Goal: Information Seeking & Learning: Find specific fact

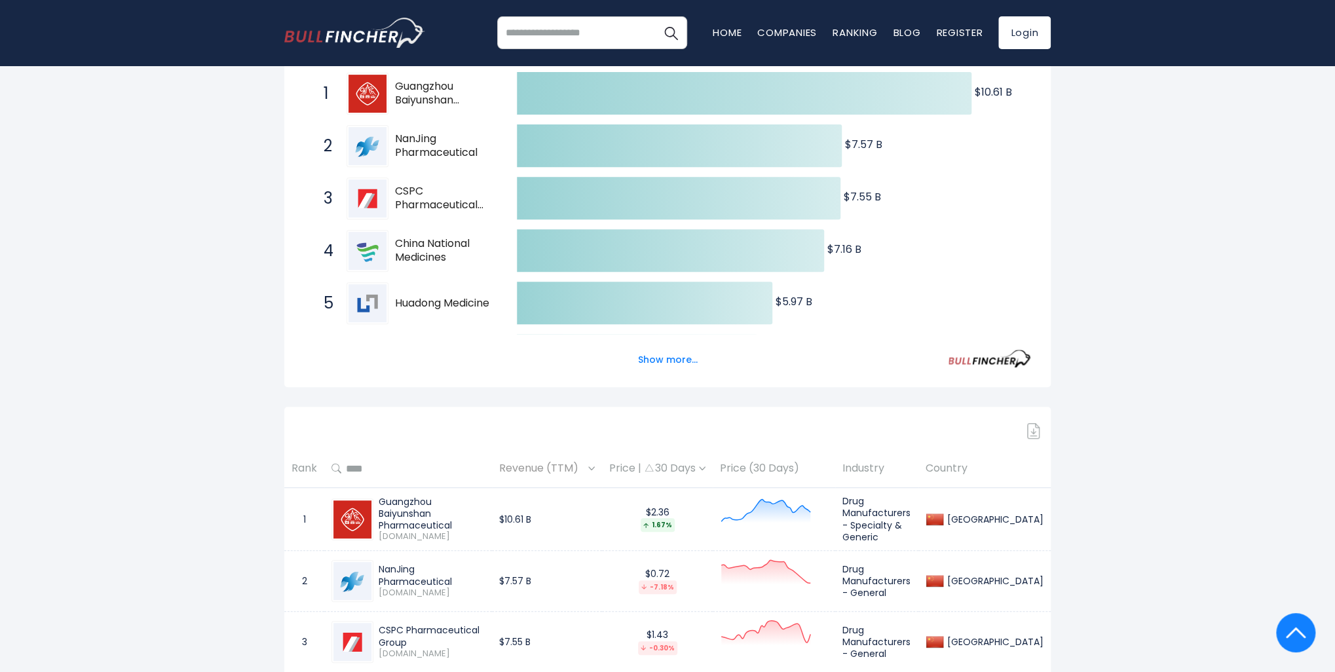
scroll to position [131, 0]
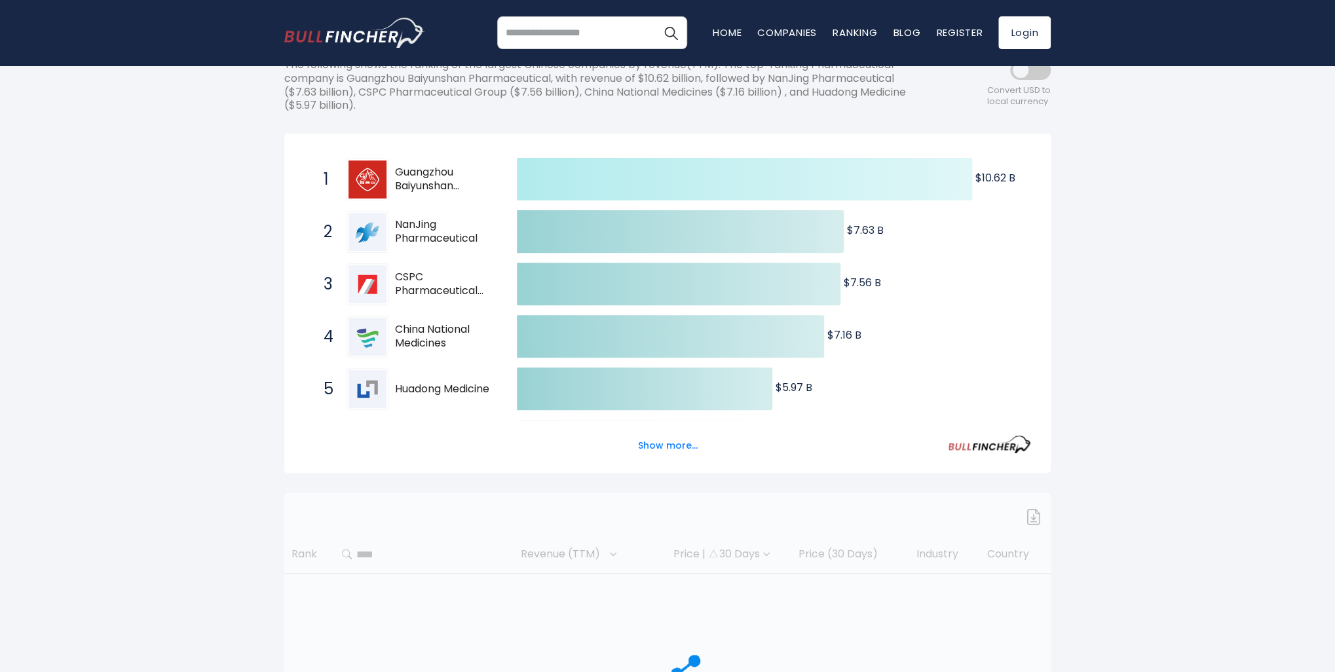
scroll to position [196, 0]
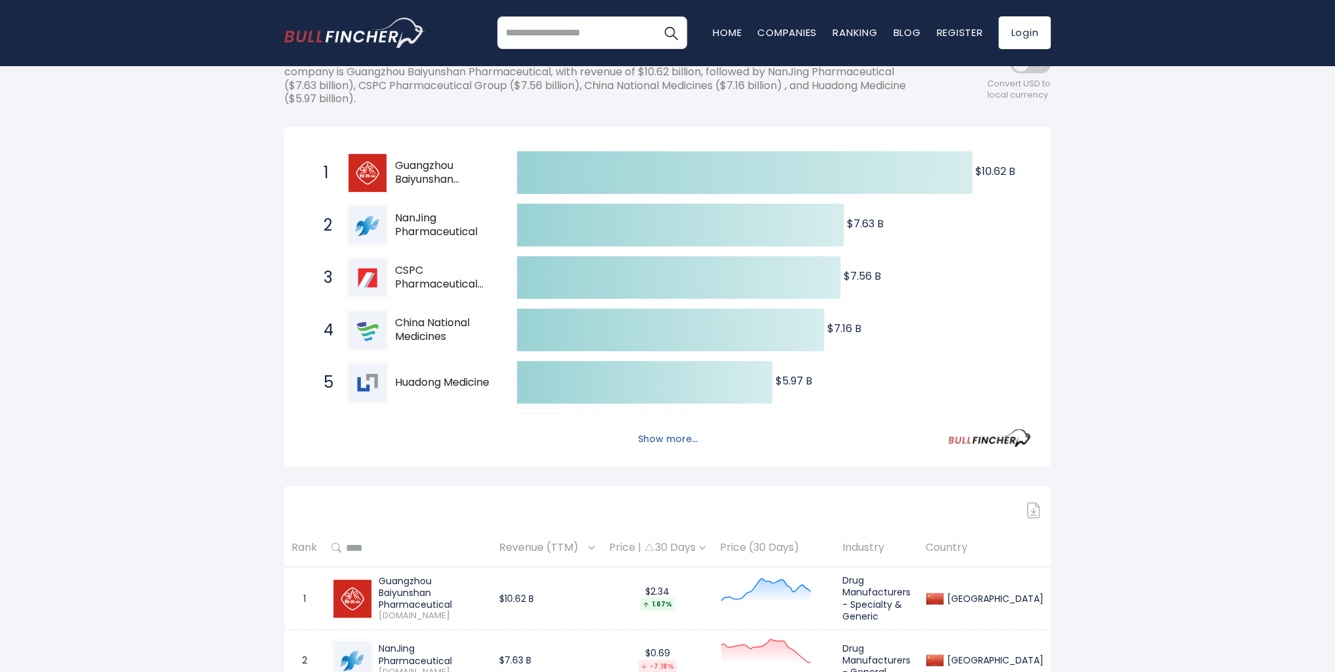
click at [663, 441] on button "Show more..." at bounding box center [667, 439] width 75 height 22
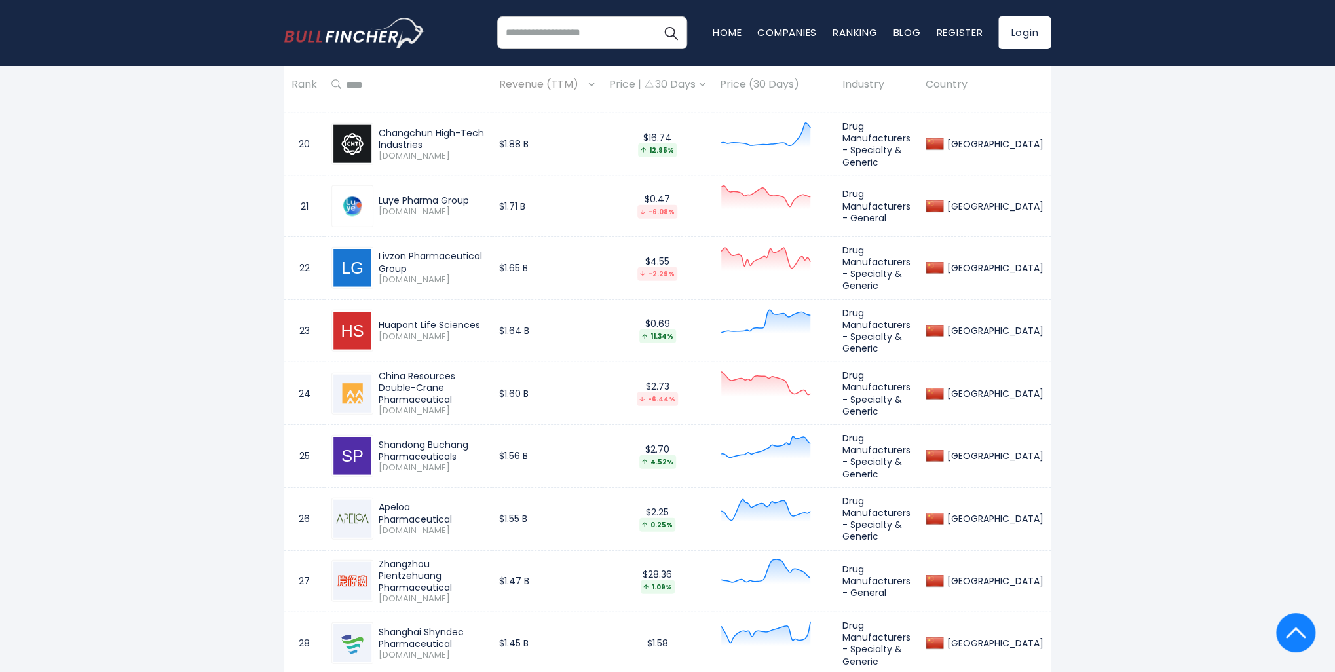
scroll to position [2096, 0]
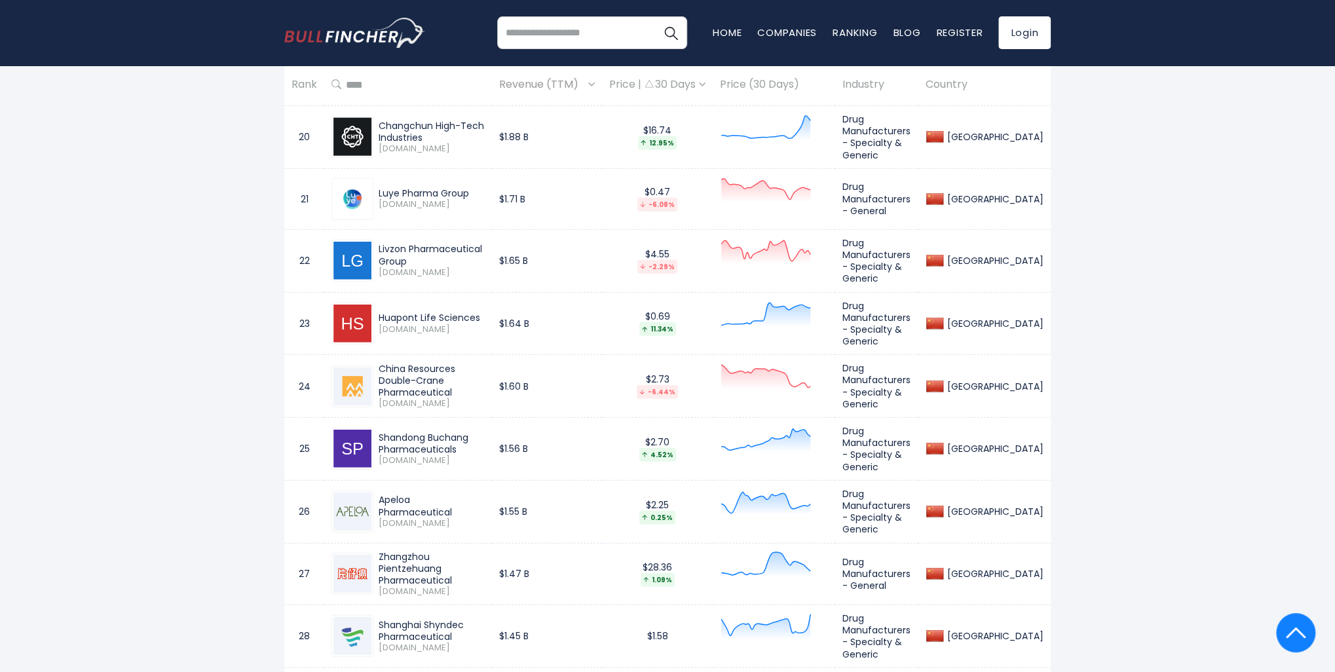
drag, startPoint x: 486, startPoint y: 286, endPoint x: 381, endPoint y: 289, distance: 104.8
click at [381, 312] on div "Huapont Life Sciences" at bounding box center [432, 318] width 106 height 12
copy div "Huapont Life Sciences"
click at [485, 312] on div "Huapont Life Sciences" at bounding box center [432, 318] width 106 height 12
drag, startPoint x: 485, startPoint y: 284, endPoint x: 390, endPoint y: 284, distance: 94.3
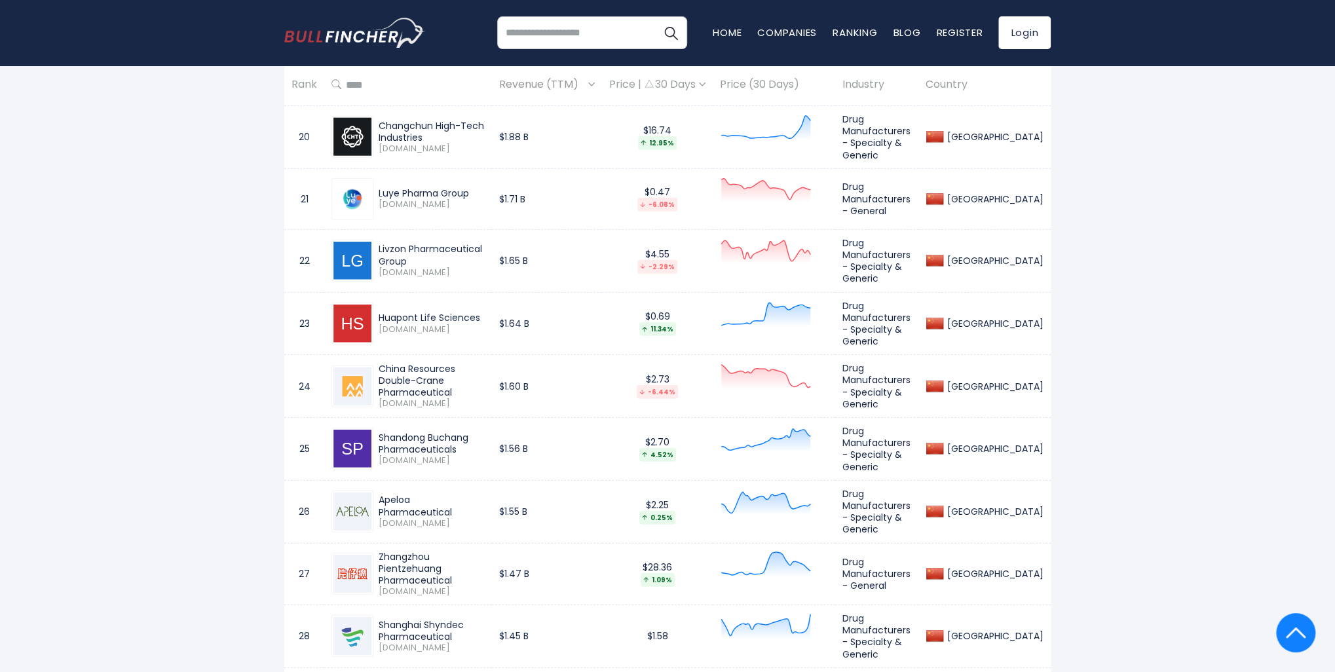
click at [390, 312] on div "Huapont Life Sciences" at bounding box center [432, 318] width 106 height 12
copy div "Huapont Life Sciences"
drag, startPoint x: 520, startPoint y: 229, endPoint x: 375, endPoint y: 220, distance: 145.0
click at [375, 229] on td "Livzon Pharmaceutical Group [DOMAIN_NAME]" at bounding box center [408, 260] width 168 height 63
copy div "Livzon Pharmaceutical Group"
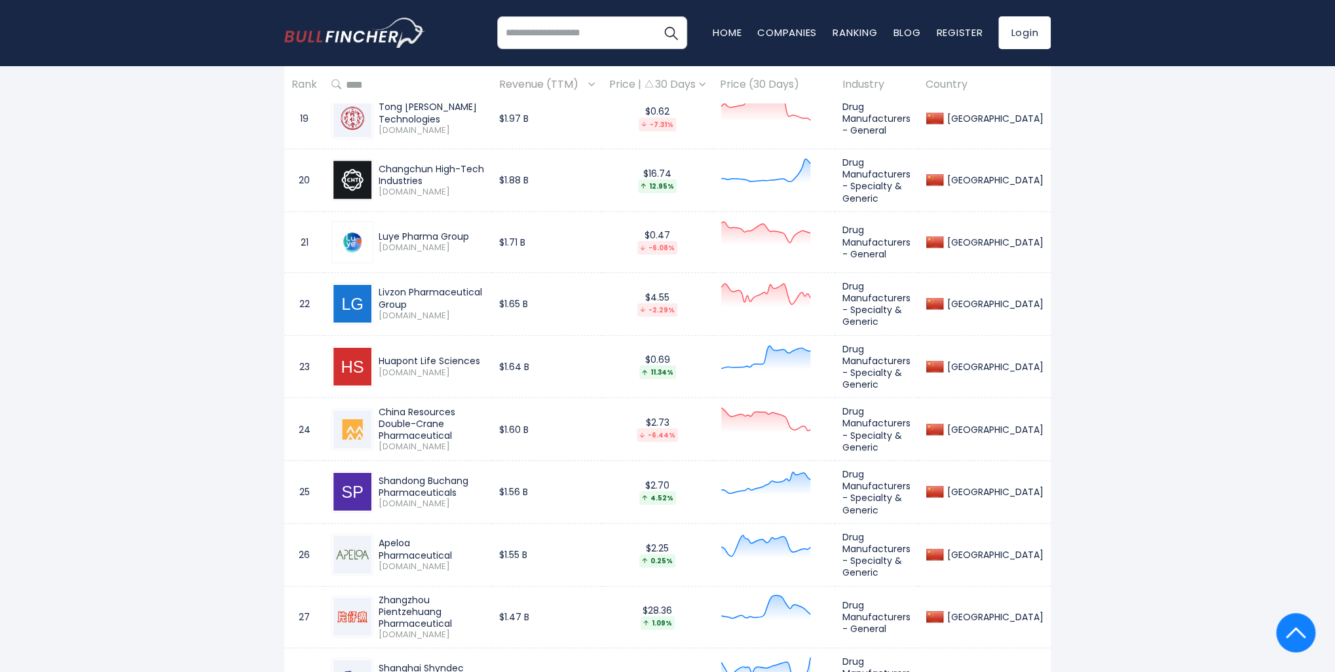
scroll to position [2030, 0]
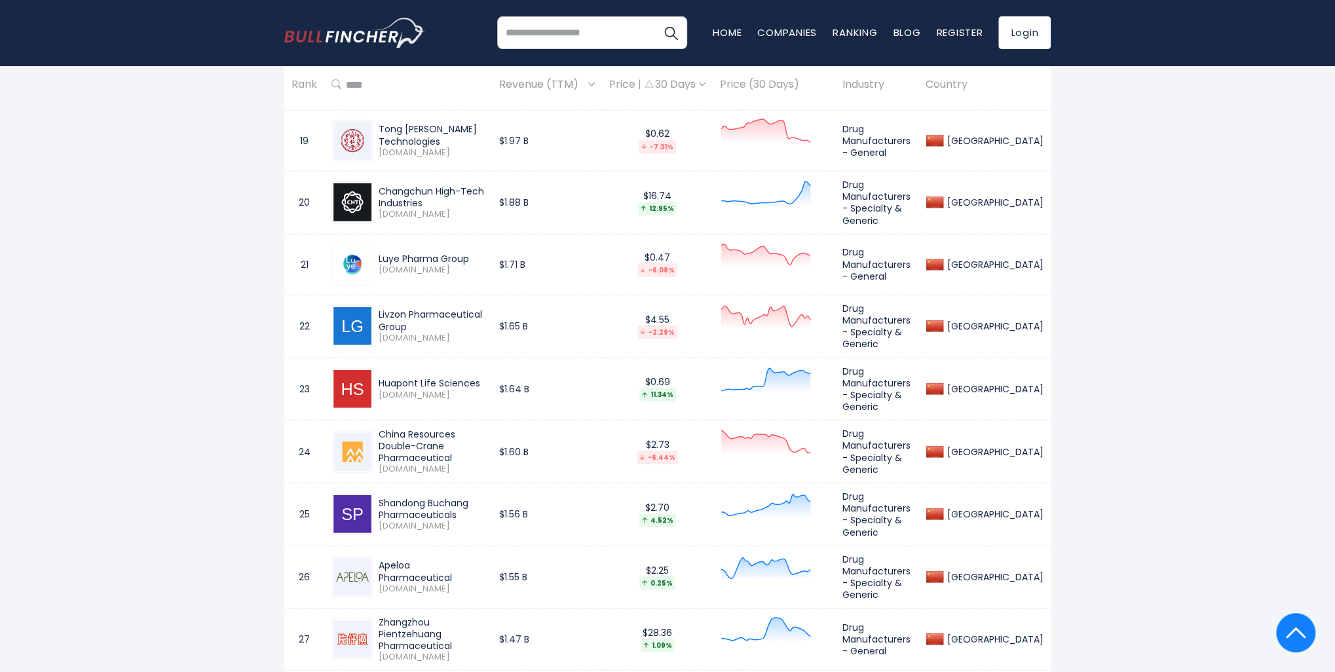
drag, startPoint x: 489, startPoint y: 234, endPoint x: 363, endPoint y: 231, distance: 125.8
click at [363, 244] on div "Luye Pharma Group [DOMAIN_NAME]" at bounding box center [407, 265] width 153 height 42
copy div "Luye Pharma Group"
click at [485, 253] on div "Luye Pharma Group" at bounding box center [432, 259] width 106 height 12
drag, startPoint x: 487, startPoint y: 229, endPoint x: 375, endPoint y: 226, distance: 112.0
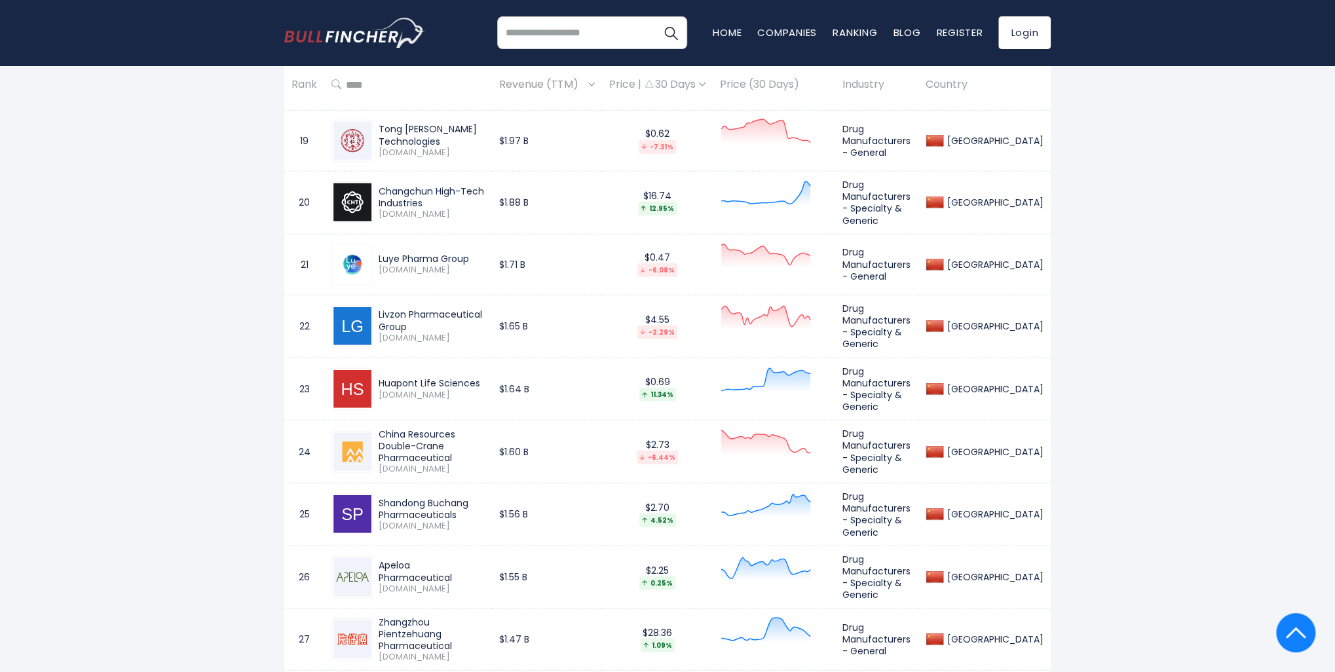
click at [375, 253] on div "Luye Pharma Group [DOMAIN_NAME]" at bounding box center [428, 264] width 111 height 23
copy div "Luye Pharma Group"
drag, startPoint x: 461, startPoint y: 173, endPoint x: 375, endPoint y: 158, distance: 87.8
click at [375, 181] on div "Changchun High-Tech Industries [DOMAIN_NAME]" at bounding box center [407, 202] width 153 height 42
copy div "Changchun High-Tech Industries"
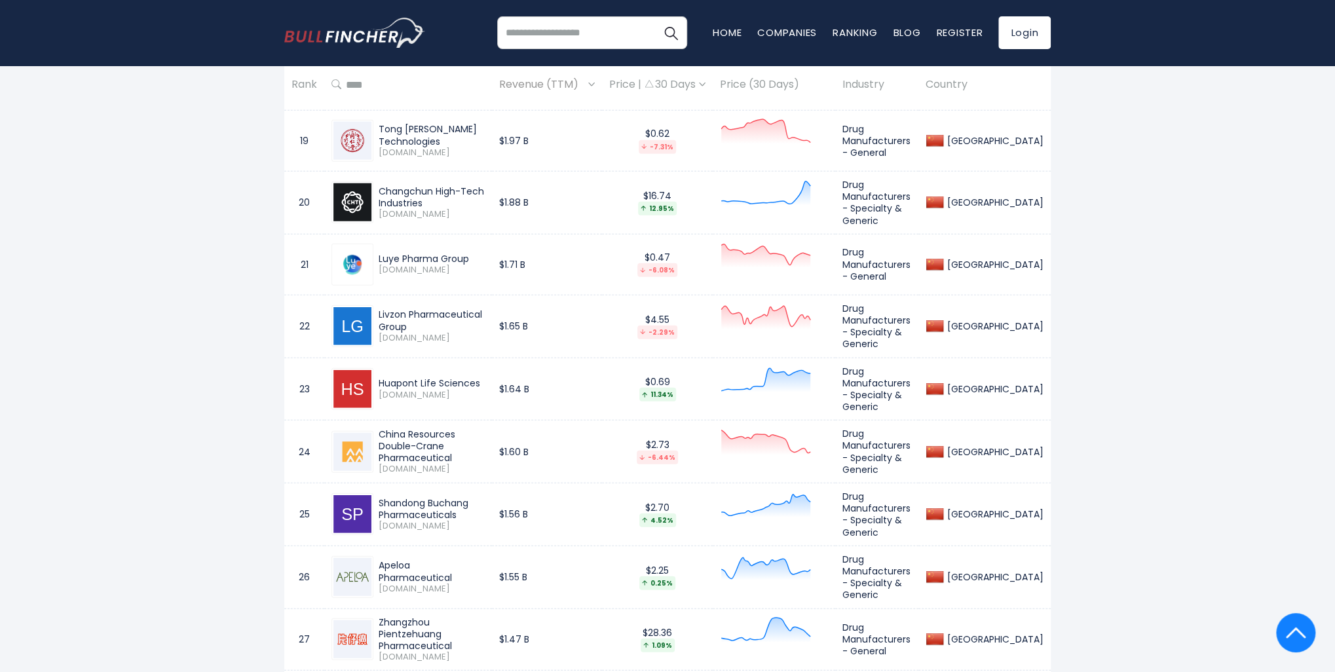
scroll to position [1899, 0]
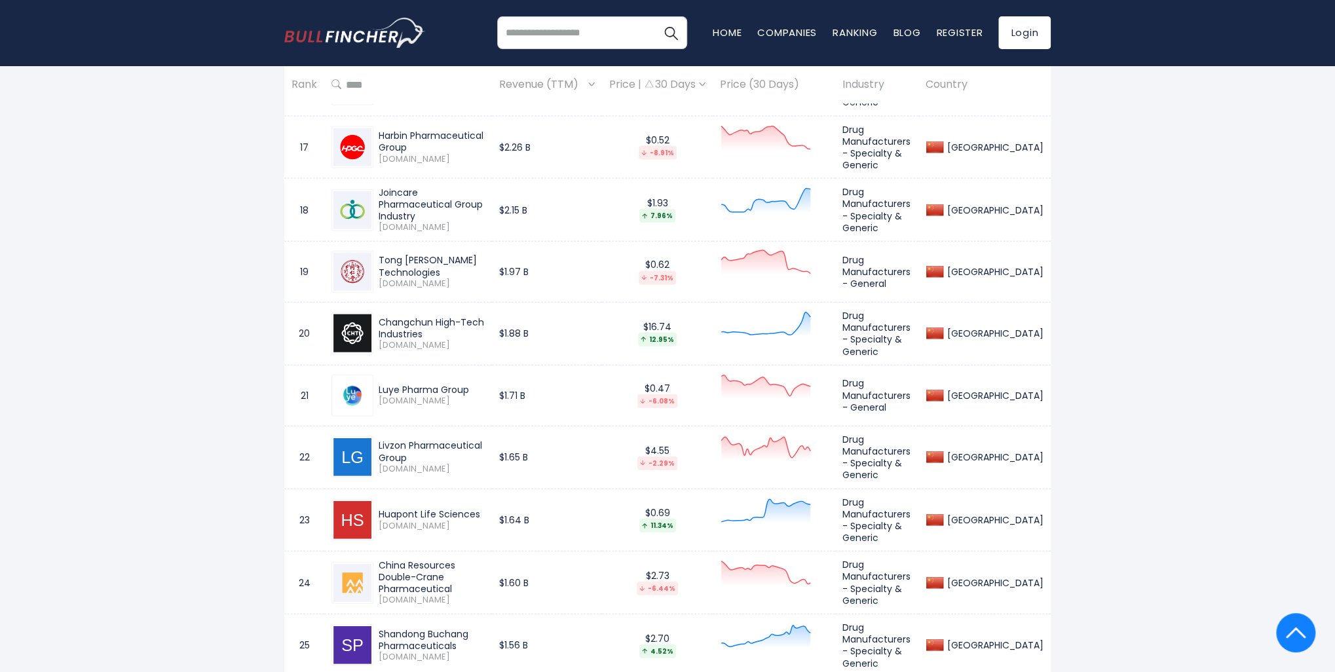
drag, startPoint x: 515, startPoint y: 242, endPoint x: 376, endPoint y: 239, distance: 138.9
click at [376, 242] on td "Tong [PERSON_NAME] Technologies [DOMAIN_NAME]" at bounding box center [408, 272] width 168 height 61
copy div "Tong [PERSON_NAME] Technologies"
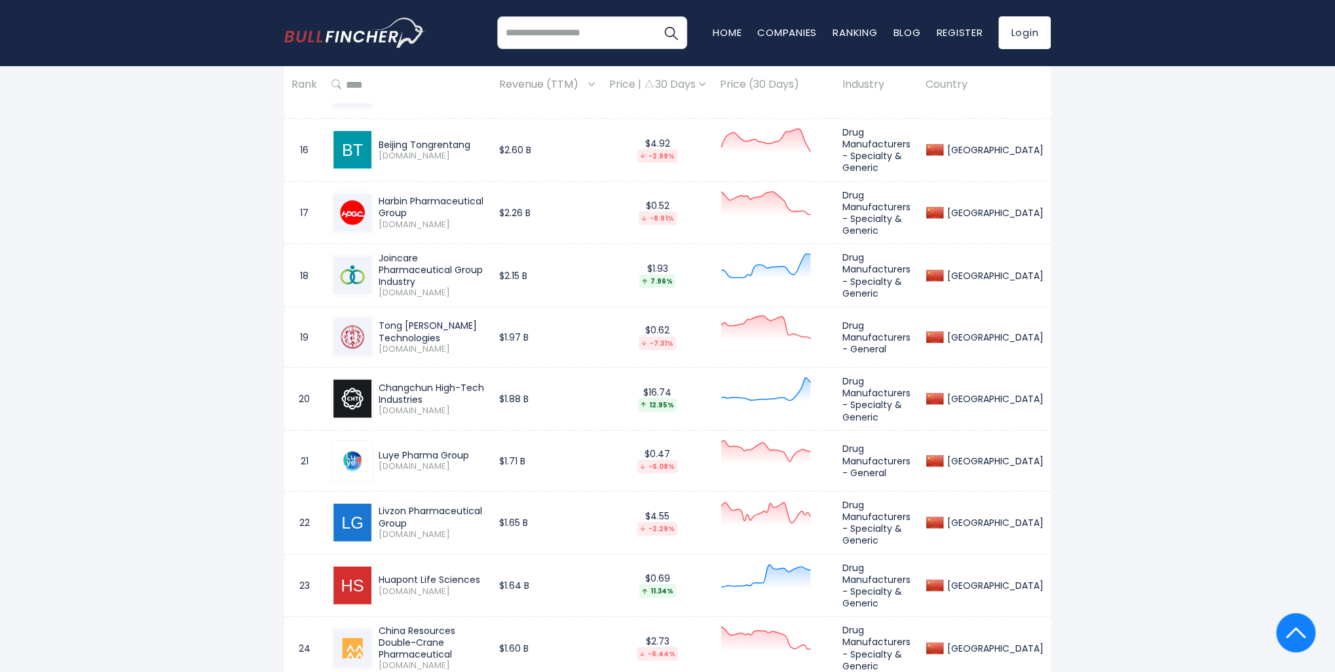
drag, startPoint x: 445, startPoint y: 250, endPoint x: 377, endPoint y: 240, distance: 68.2
click at [377, 252] on div "Joincare Pharmaceutical Group Industry [DOMAIN_NAME]" at bounding box center [428, 275] width 111 height 47
copy div "Joincare Pharmaceutical Group Industry"
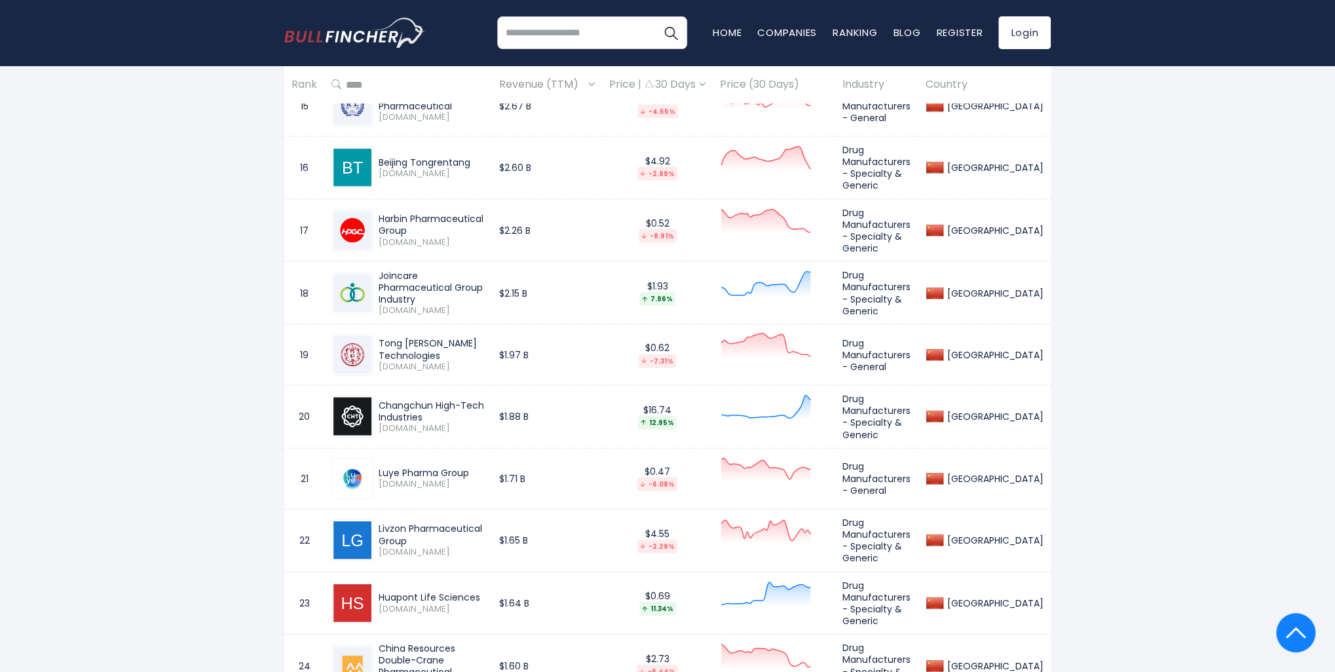
scroll to position [1703, 0]
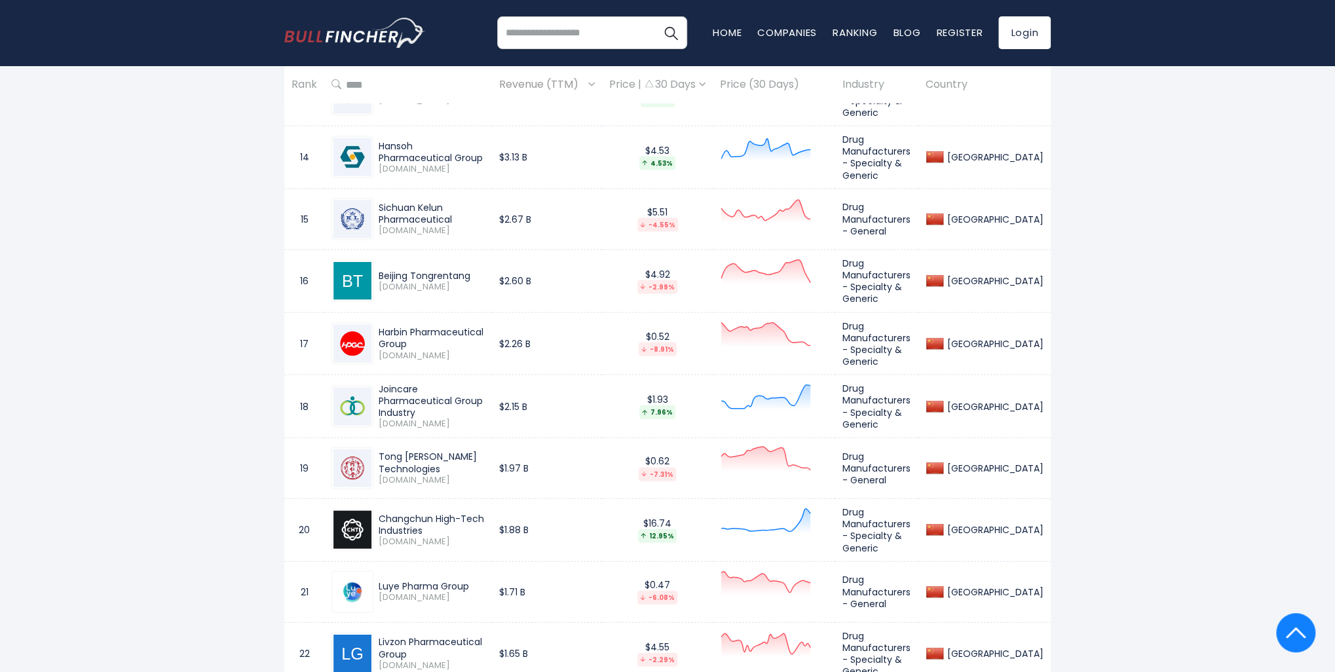
drag, startPoint x: 432, startPoint y: 331, endPoint x: 441, endPoint y: 330, distance: 9.8
click at [430, 350] on span "[DOMAIN_NAME]" at bounding box center [432, 355] width 106 height 11
drag, startPoint x: 519, startPoint y: 313, endPoint x: 377, endPoint y: 312, distance: 142.1
click at [377, 312] on td "Harbin Pharmaceutical Group [DOMAIN_NAME]" at bounding box center [408, 343] width 168 height 63
copy div "Harbin Pharmaceutical Group"
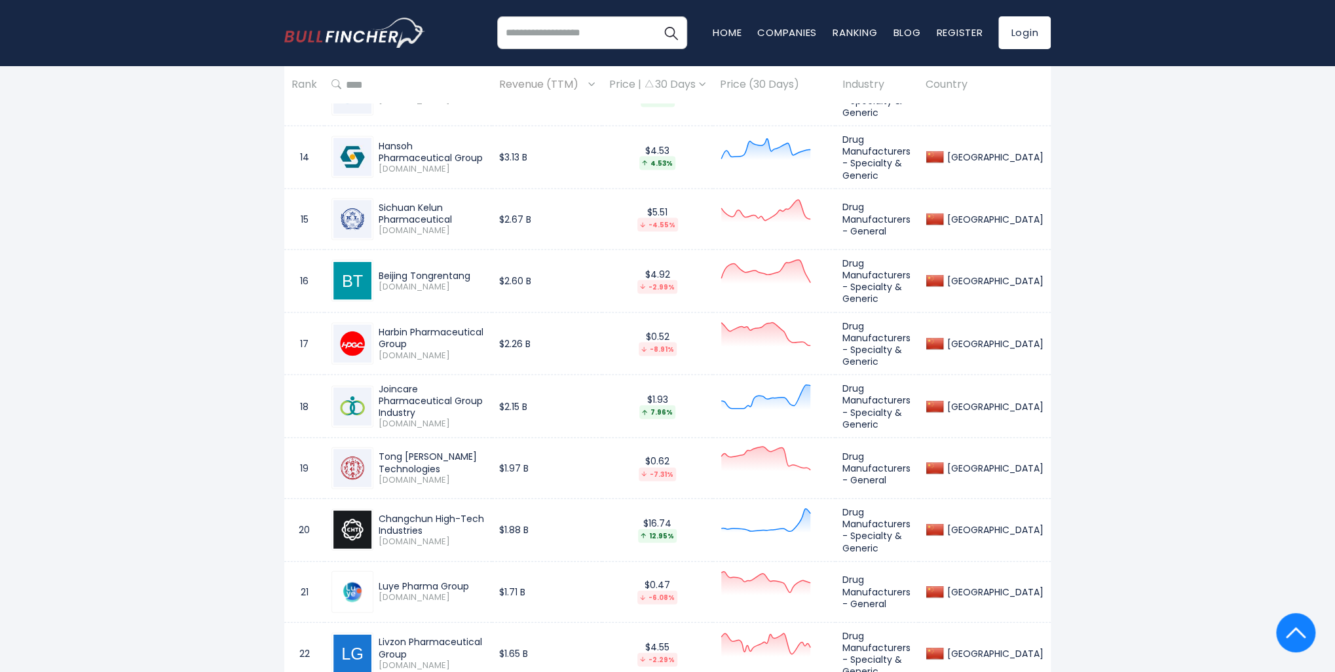
drag, startPoint x: 488, startPoint y: 253, endPoint x: 378, endPoint y: 250, distance: 110.1
click at [379, 270] on div "Beijing Tongrentang" at bounding box center [432, 276] width 106 height 12
click at [482, 270] on div "Beijing Tongrentang" at bounding box center [432, 276] width 106 height 12
drag, startPoint x: 451, startPoint y: 252, endPoint x: 377, endPoint y: 255, distance: 73.4
click at [377, 270] on div "Beijing Tongrentang [DOMAIN_NAME]" at bounding box center [428, 281] width 111 height 23
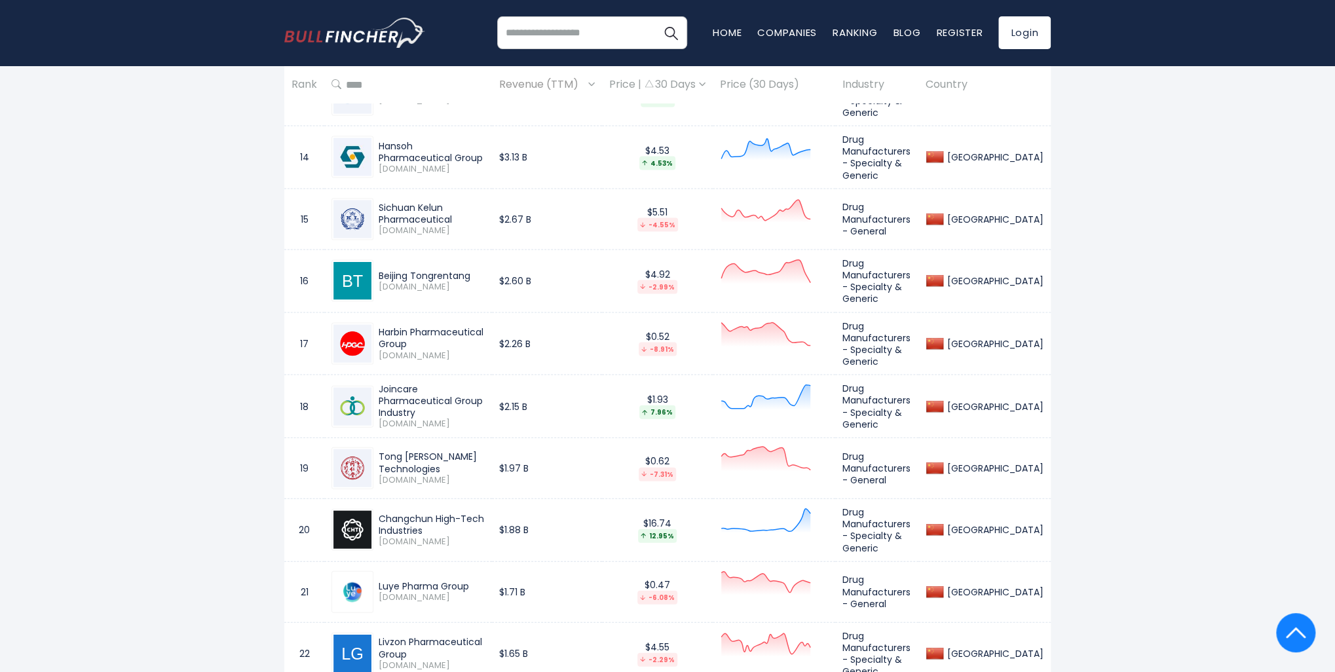
drag, startPoint x: 456, startPoint y: 188, endPoint x: 377, endPoint y: 190, distance: 78.6
click at [377, 202] on div "Sichuan Kelun Pharmaceutical [DOMAIN_NAME]" at bounding box center [428, 219] width 111 height 35
copy div "Sichuan Kelun"
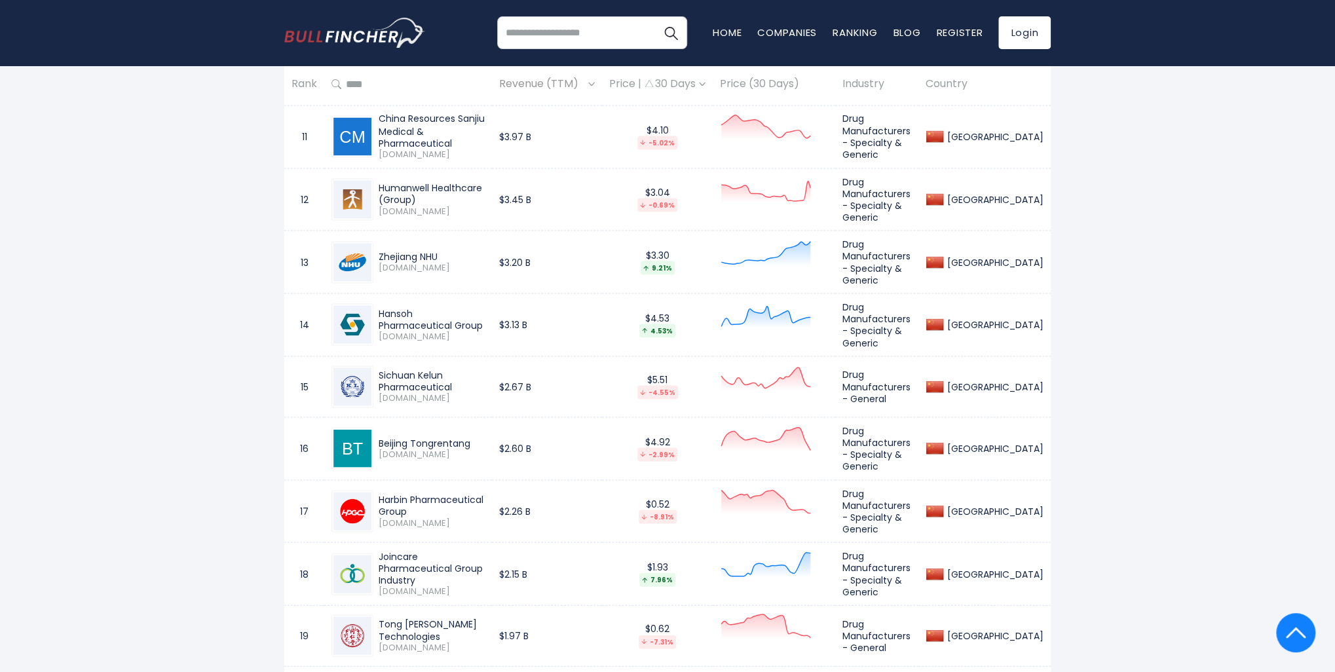
scroll to position [1506, 0]
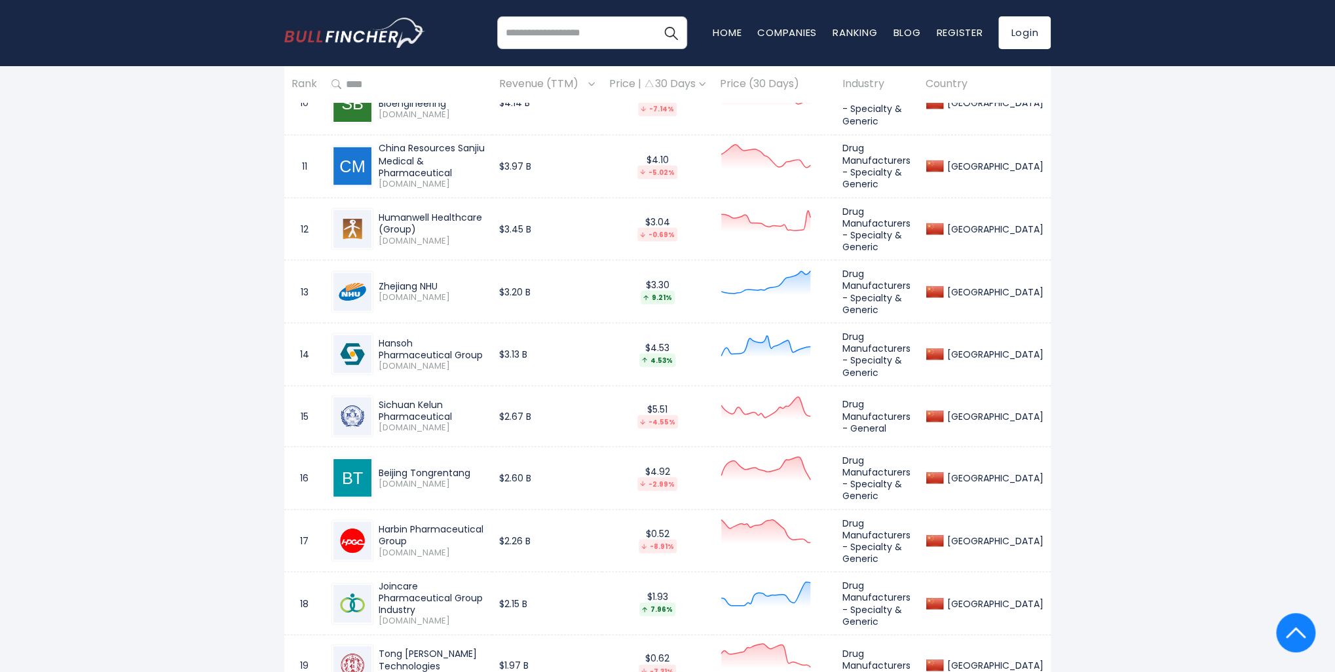
drag, startPoint x: 419, startPoint y: 341, endPoint x: 375, endPoint y: 324, distance: 47.5
click at [375, 337] on div "Hansoh Pharmaceutical Group [DOMAIN_NAME]" at bounding box center [428, 354] width 111 height 35
drag, startPoint x: 448, startPoint y: 266, endPoint x: 377, endPoint y: 267, distance: 70.7
click at [377, 280] on div "Zhejiang NHU [DOMAIN_NAME]" at bounding box center [428, 291] width 111 height 23
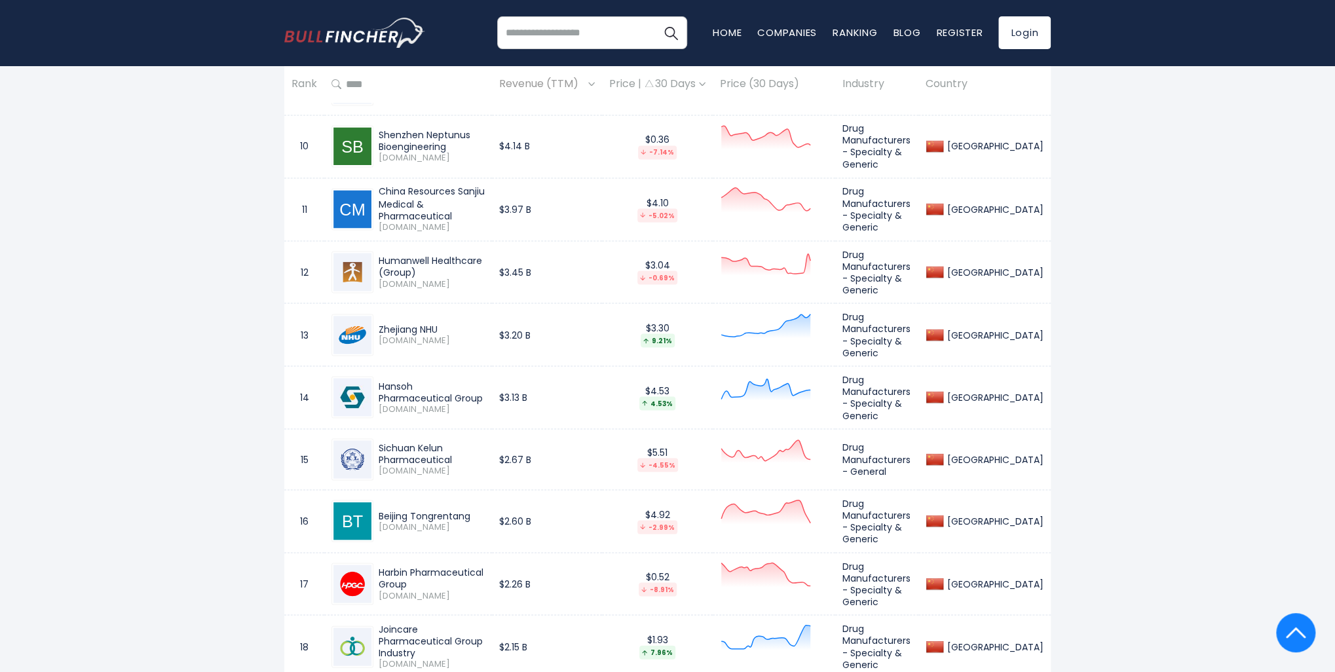
scroll to position [1441, 0]
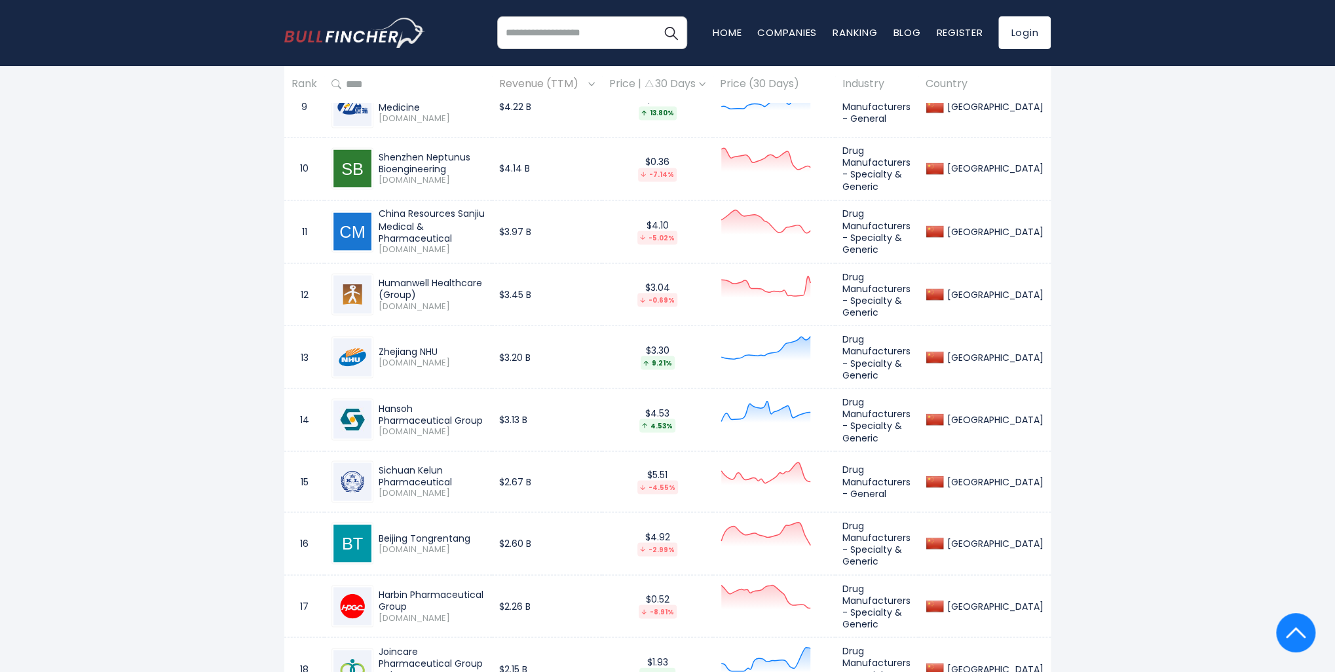
drag, startPoint x: 385, startPoint y: 267, endPoint x: 489, endPoint y: 261, distance: 103.7
click at [485, 273] on div "Humanwell Healthcare (Group) [DOMAIN_NAME]" at bounding box center [407, 294] width 153 height 42
click at [485, 276] on div "Humanwell Healthcare (Group)" at bounding box center [432, 288] width 106 height 24
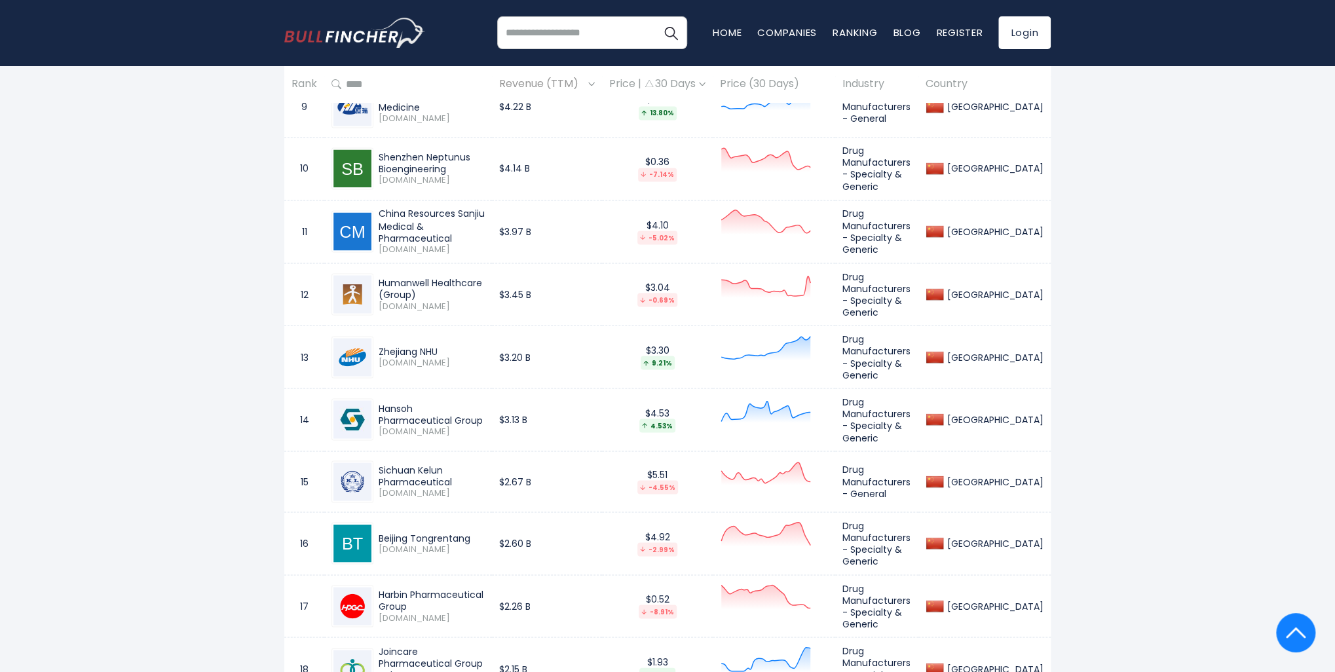
drag, startPoint x: 466, startPoint y: 265, endPoint x: 365, endPoint y: 265, distance: 101.5
click at [365, 273] on div "Humanwell Healthcare (Group) [DOMAIN_NAME]" at bounding box center [407, 294] width 153 height 42
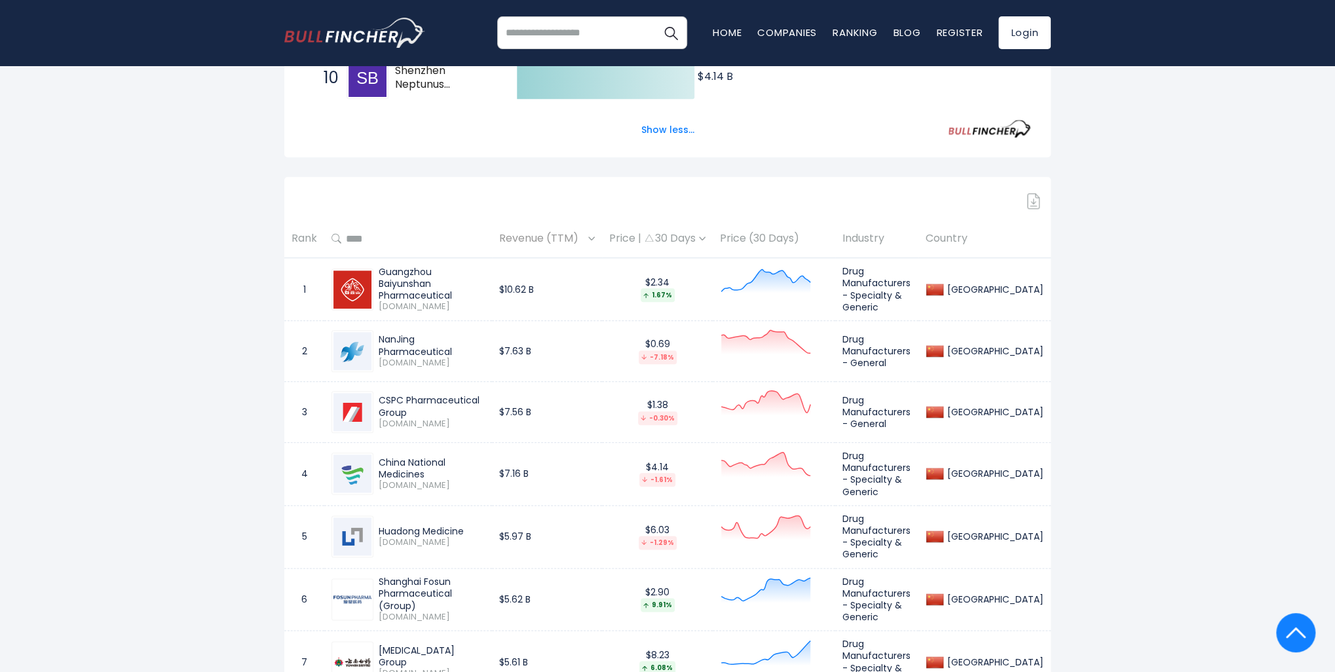
scroll to position [786, 0]
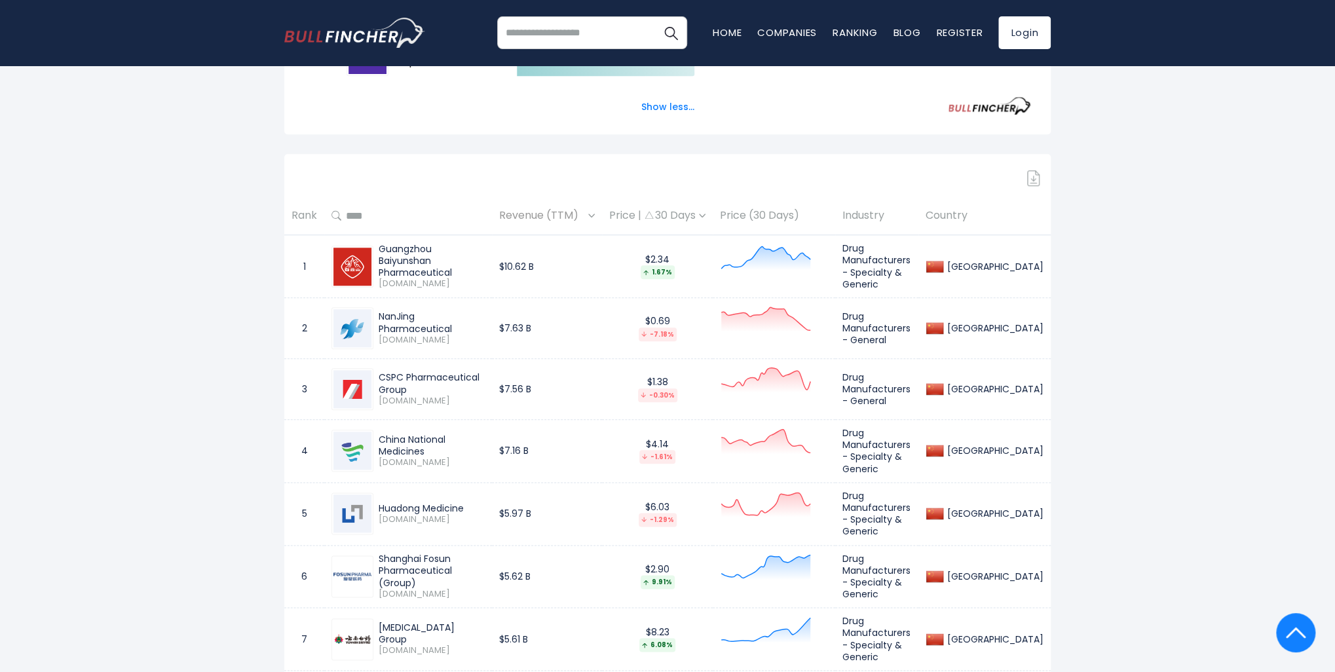
drag, startPoint x: 466, startPoint y: 263, endPoint x: 382, endPoint y: 254, distance: 84.9
click at [382, 254] on div "Guangzhou Baiyunshan Pharmaceutical" at bounding box center [432, 261] width 106 height 36
drag, startPoint x: 497, startPoint y: 321, endPoint x: 371, endPoint y: 319, distance: 125.8
click at [371, 319] on div "NanJing Pharmaceutical [DOMAIN_NAME]" at bounding box center [407, 328] width 153 height 42
drag, startPoint x: 513, startPoint y: 384, endPoint x: 375, endPoint y: 382, distance: 138.9
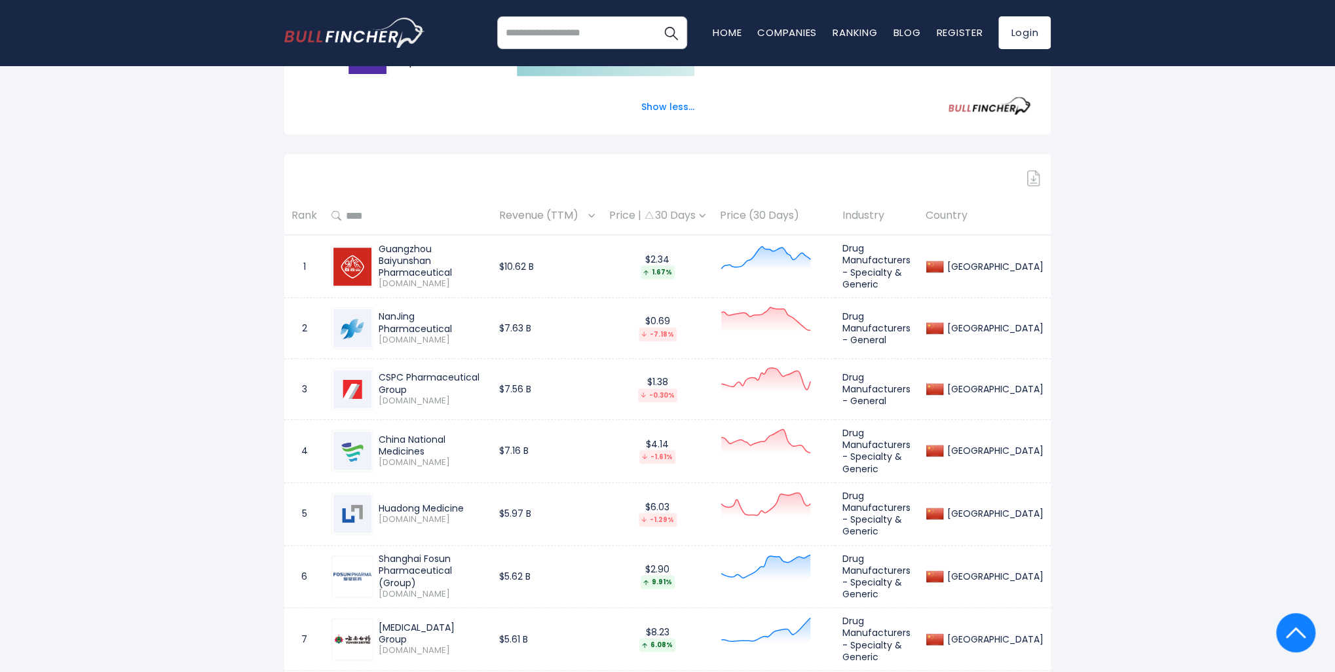
click at [375, 382] on div "CSPC Pharmaceutical Group [DOMAIN_NAME]" at bounding box center [428, 388] width 111 height 35
click at [485, 324] on div "NanJing Pharmaceutical" at bounding box center [432, 322] width 106 height 24
drag, startPoint x: 494, startPoint y: 318, endPoint x: 377, endPoint y: 317, distance: 117.2
click at [377, 317] on div "NanJing Pharmaceutical [DOMAIN_NAME]" at bounding box center [428, 327] width 111 height 35
drag, startPoint x: 517, startPoint y: 383, endPoint x: 379, endPoint y: 383, distance: 138.9
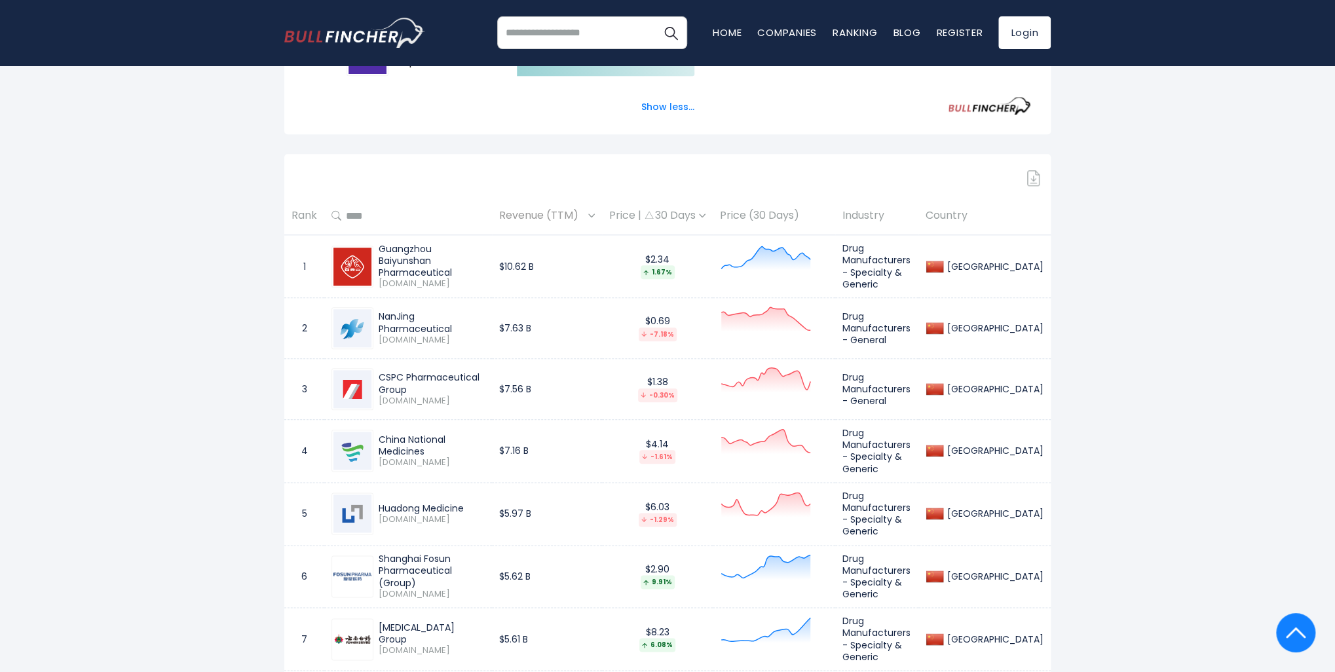
click at [379, 383] on td "CSPC Pharmaceutical Group [DOMAIN_NAME]" at bounding box center [408, 389] width 168 height 61
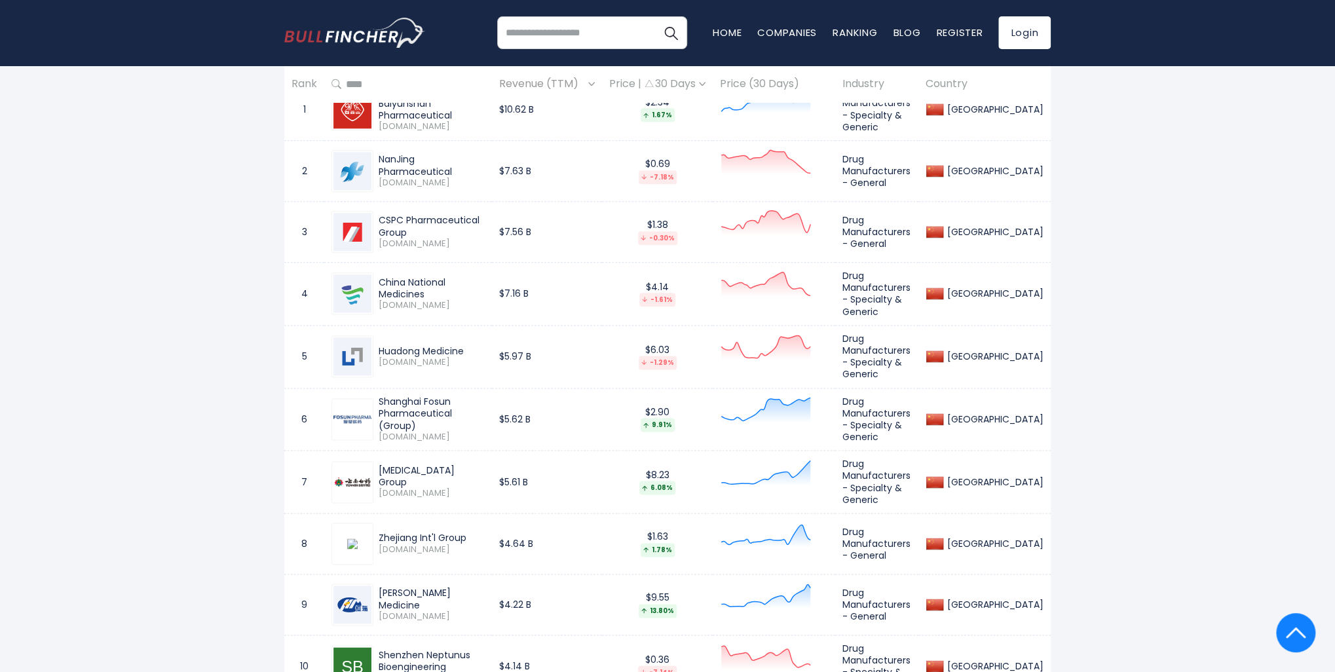
scroll to position [982, 0]
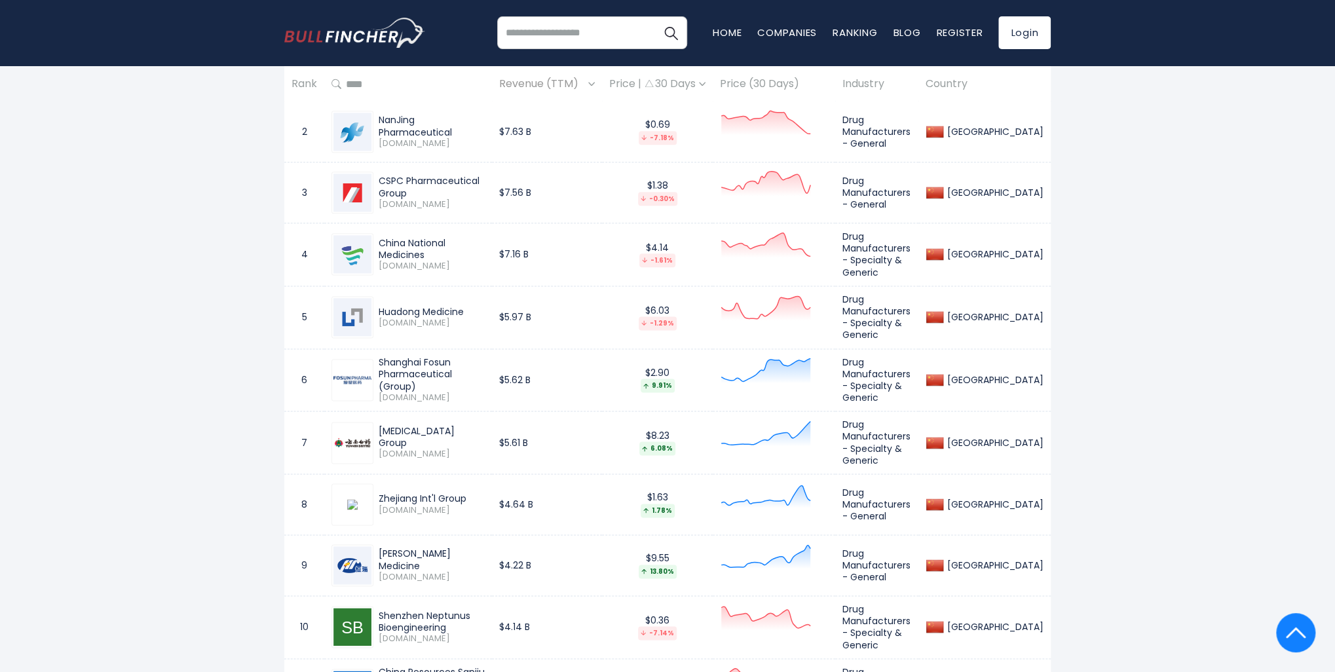
drag, startPoint x: 475, startPoint y: 362, endPoint x: 398, endPoint y: 362, distance: 76.6
click at [398, 362] on div "Shanghai Fosun Pharmaceutical (Group)" at bounding box center [432, 374] width 106 height 36
click at [456, 411] on td "[MEDICAL_DATA] Group [DOMAIN_NAME]" at bounding box center [408, 442] width 168 height 63
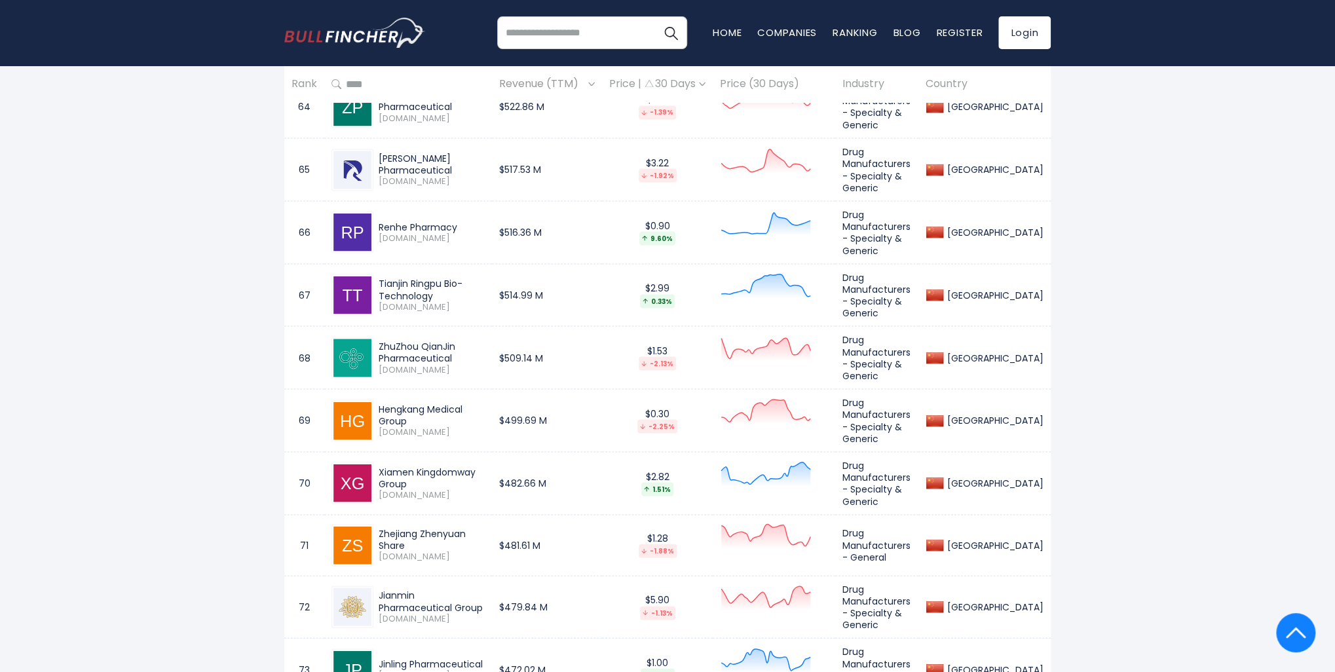
scroll to position [4978, 0]
